Goal: Information Seeking & Learning: Learn about a topic

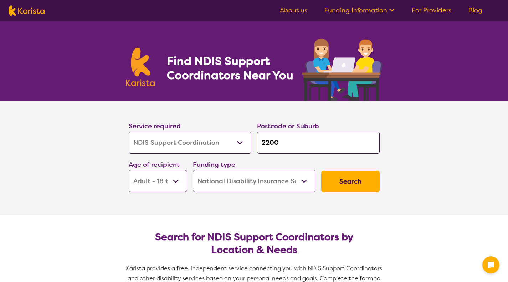
select select "NDIS Support Coordination"
select select "AD"
select select "NDIS"
select select "NDIS Support Coordination"
select select "AD"
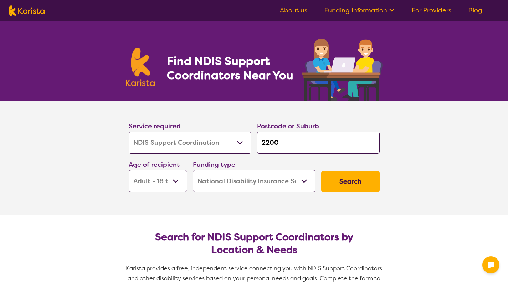
select select "NDIS"
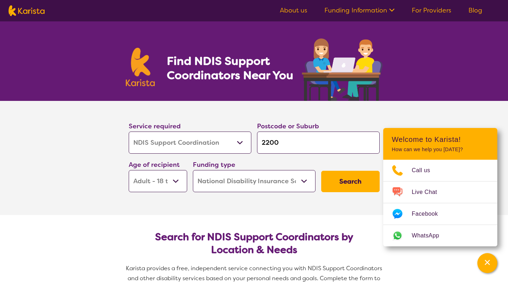
click at [384, 11] on link "Funding Information" at bounding box center [360, 10] width 70 height 9
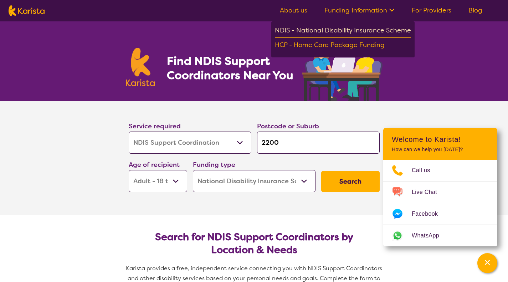
click at [344, 30] on div "NDIS - National Disability Insurance Scheme" at bounding box center [343, 31] width 136 height 13
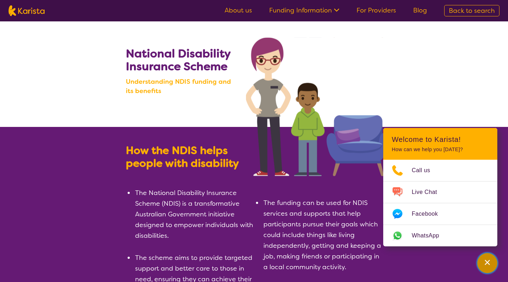
click at [487, 264] on icon "Channel Menu" at bounding box center [487, 262] width 5 height 5
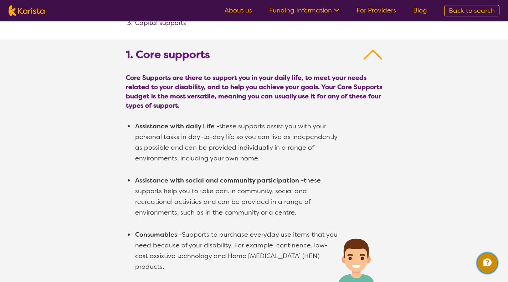
scroll to position [428, 0]
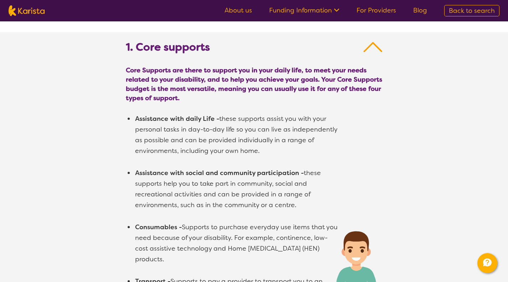
click at [229, 88] on span "Core Supports are there to support you in your daily life, to meet your needs r…" at bounding box center [254, 84] width 257 height 37
